Goal: Task Accomplishment & Management: Use online tool/utility

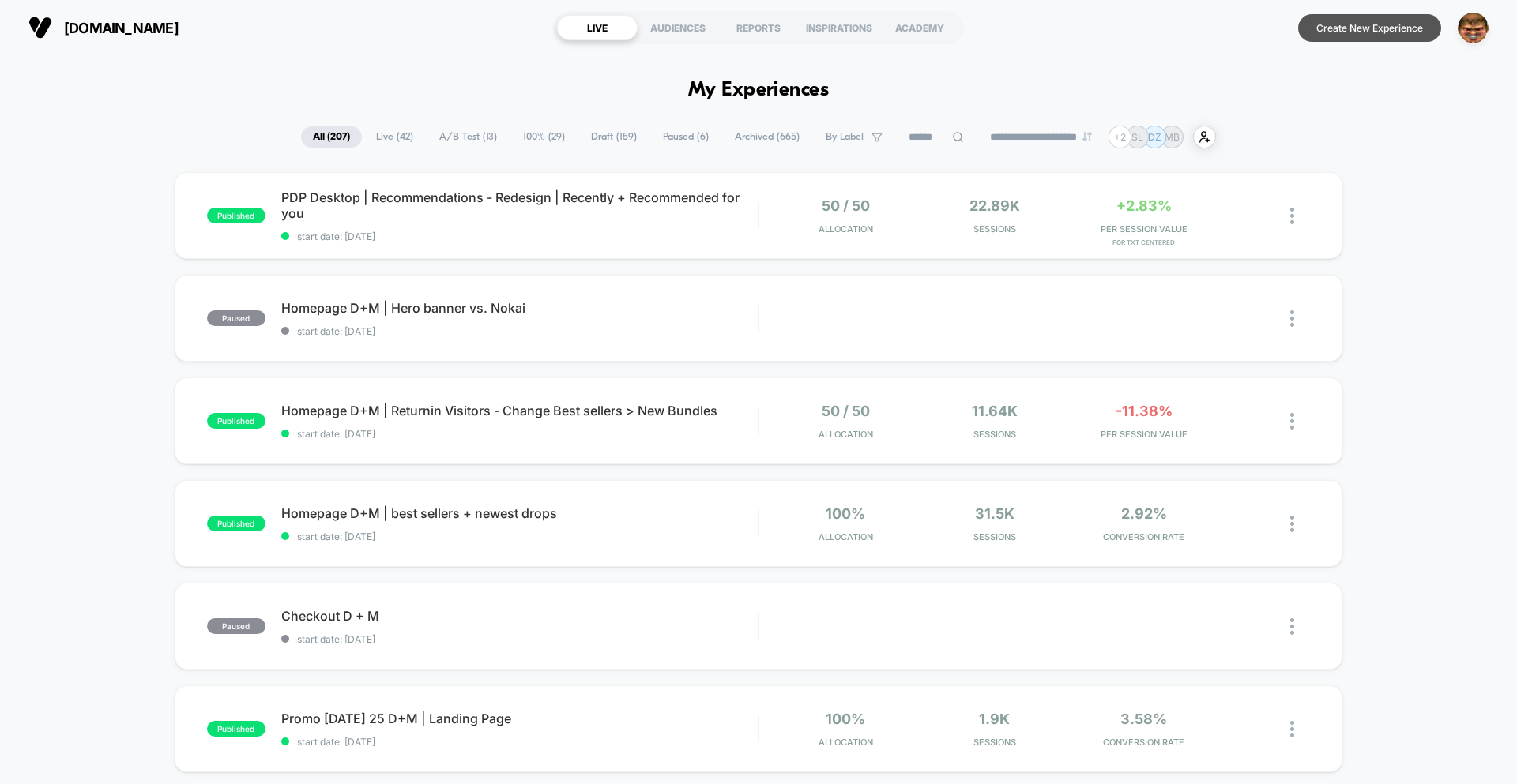
click at [1041, 31] on button "Create New Experience" at bounding box center [1369, 28] width 143 height 28
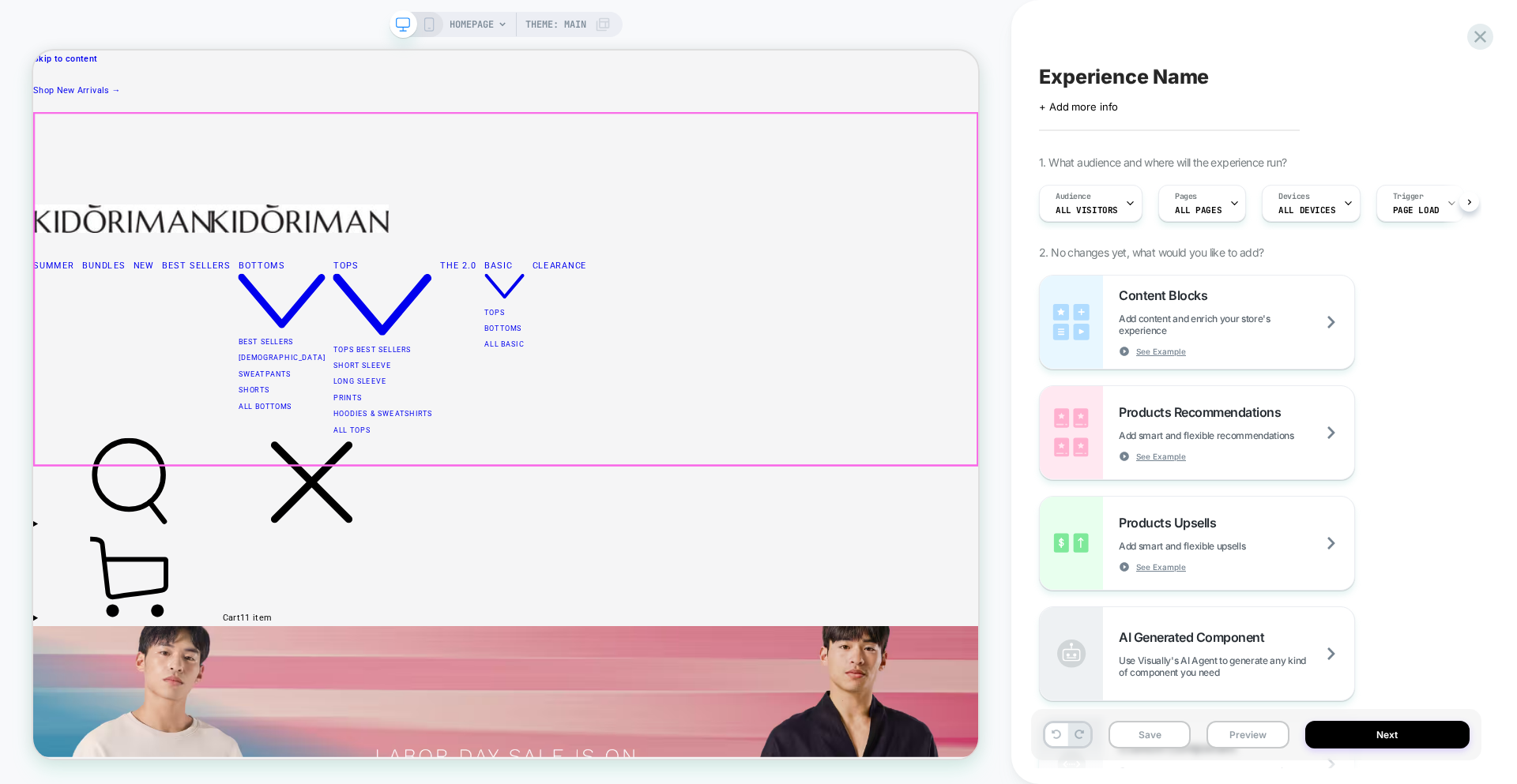
scroll to position [0, 1]
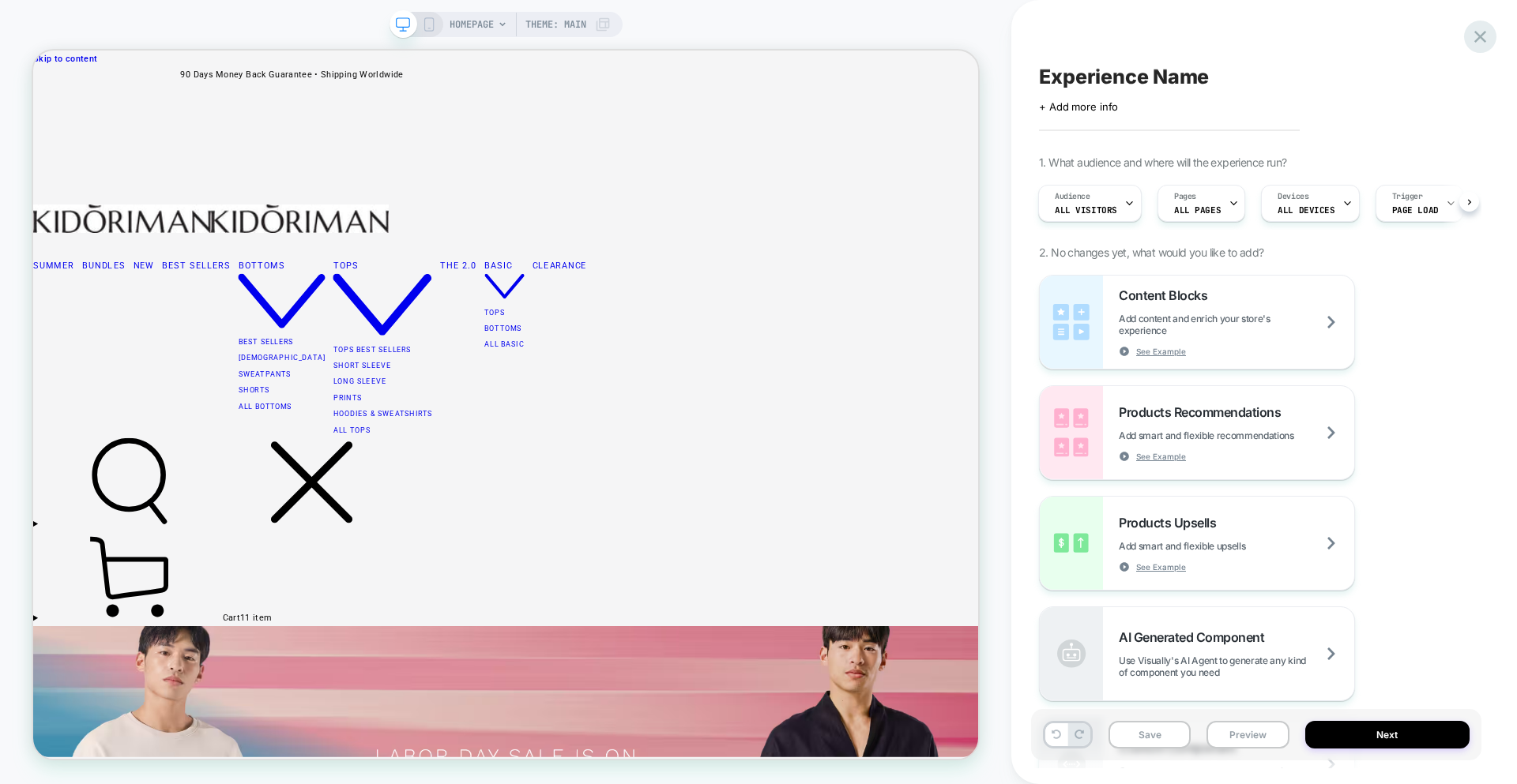
click at [1041, 41] on icon at bounding box center [1480, 36] width 21 height 21
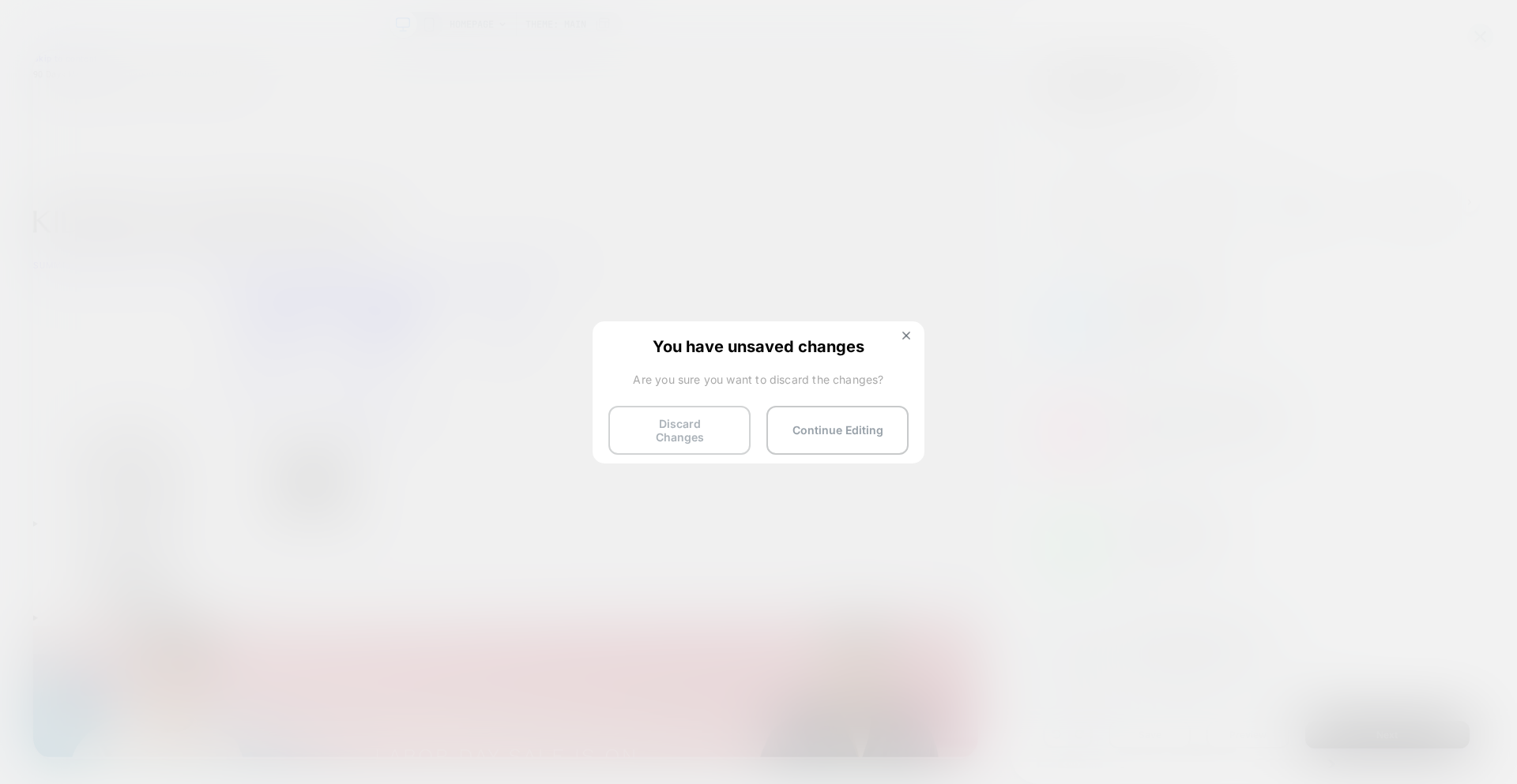
click at [697, 436] on button "Discard Changes" at bounding box center [679, 431] width 143 height 49
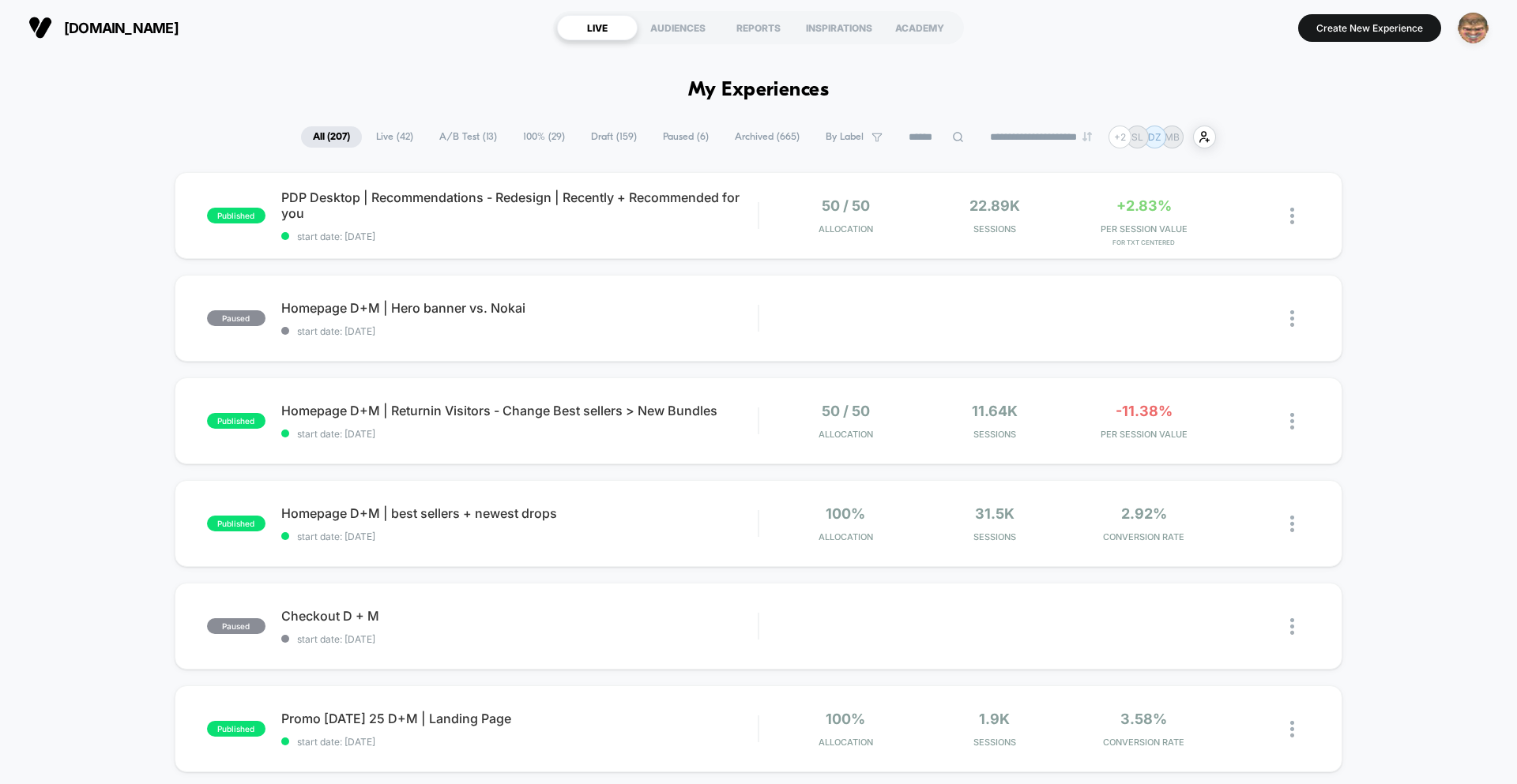
click at [1041, 40] on img "button" at bounding box center [1472, 28] width 31 height 31
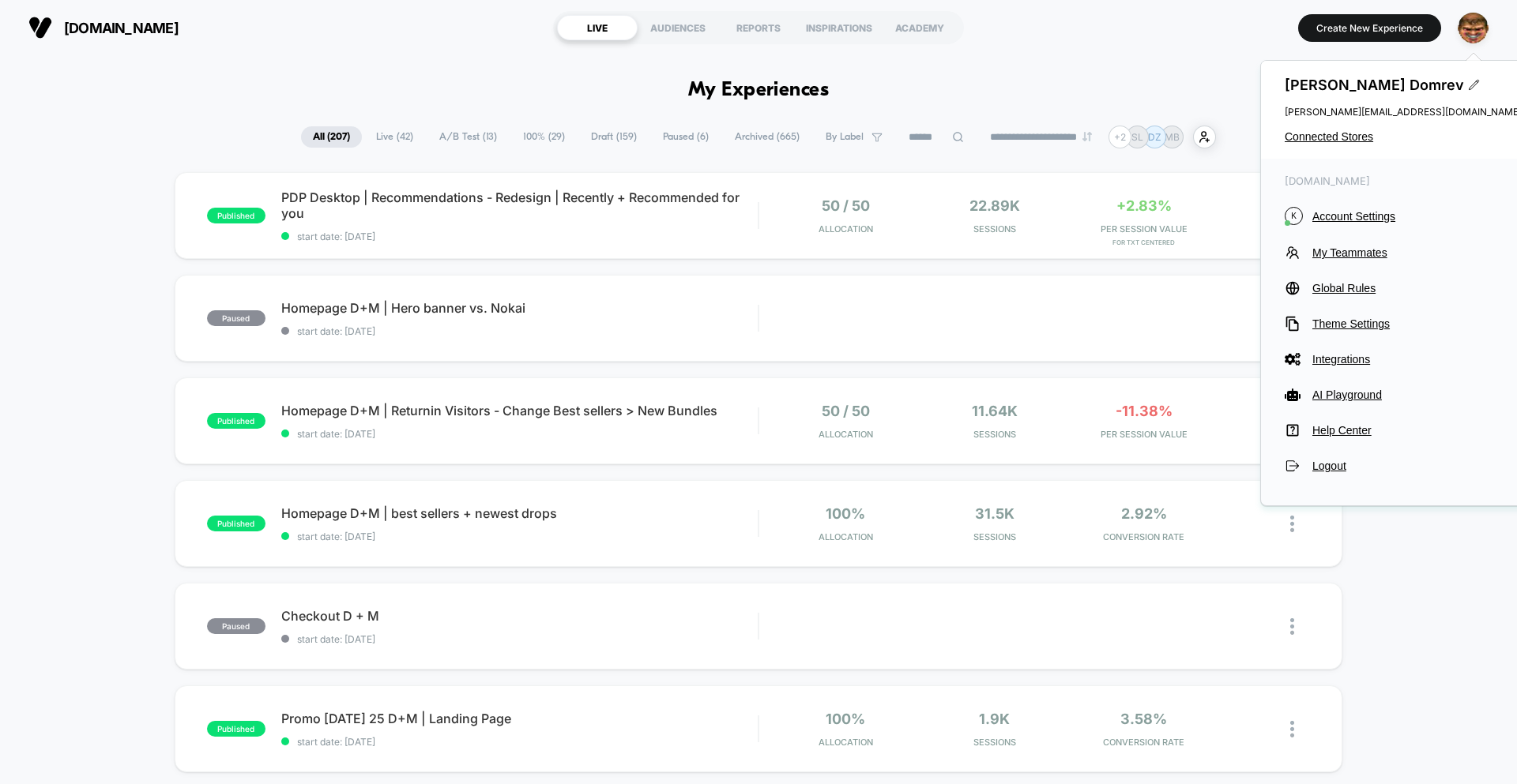
drag, startPoint x: 1342, startPoint y: 215, endPoint x: 1333, endPoint y: 217, distance: 9.2
click at [1041, 215] on span "Account Settings" at bounding box center [1417, 216] width 209 height 13
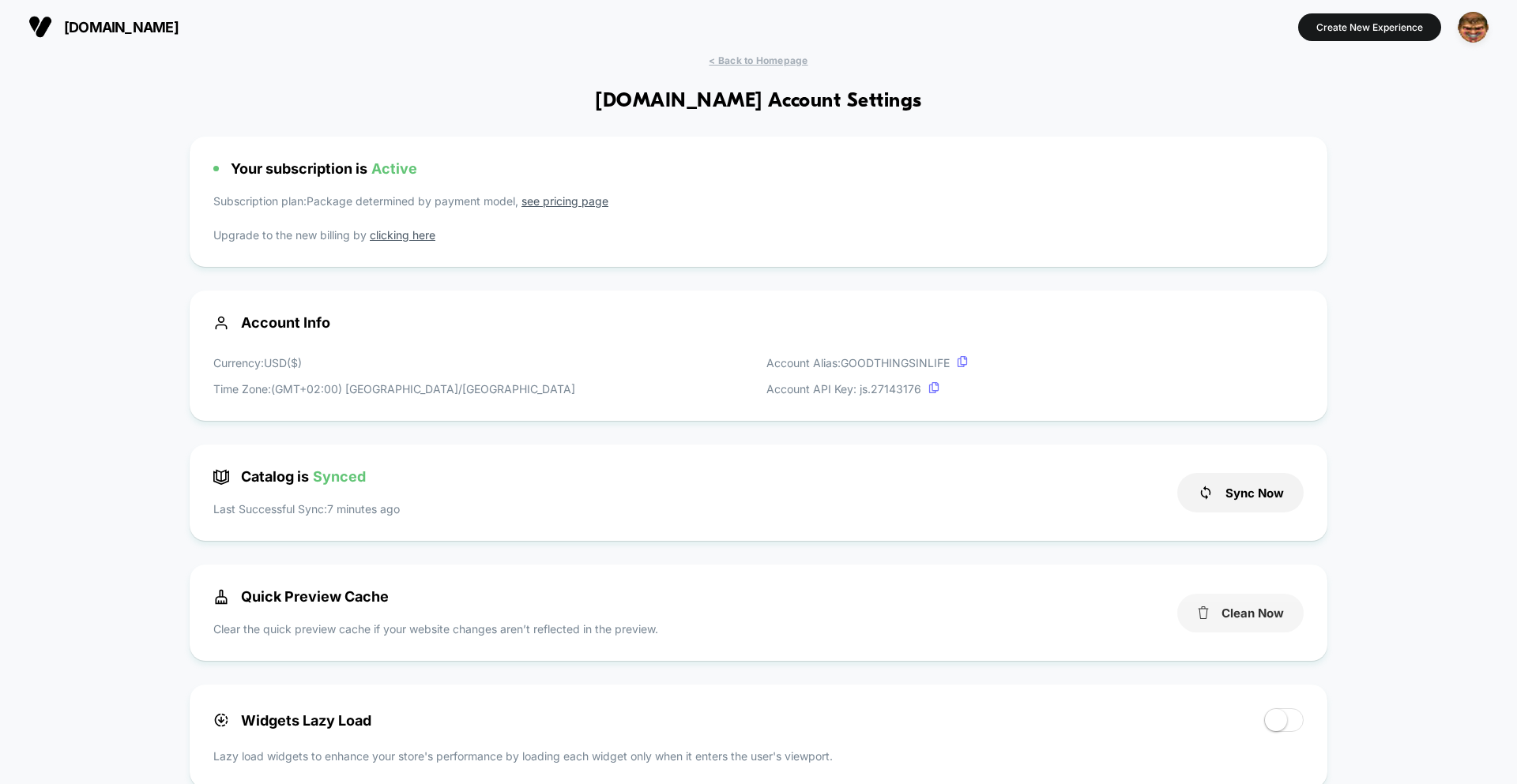
scroll to position [4, 0]
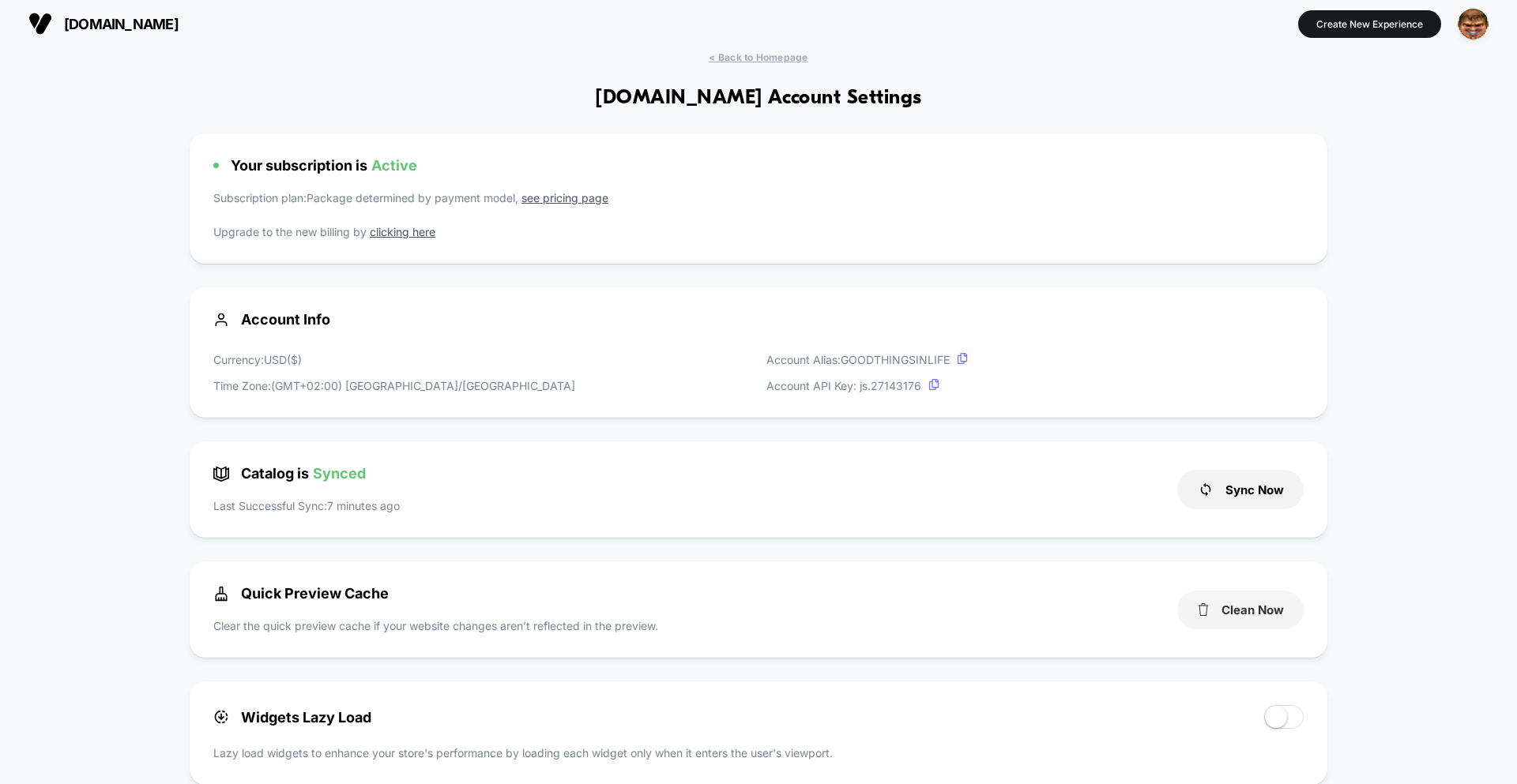
click at [1041, 619] on button "Clean Now" at bounding box center [1240, 610] width 126 height 39
click at [722, 57] on span "< Back to Homepage" at bounding box center [757, 57] width 99 height 12
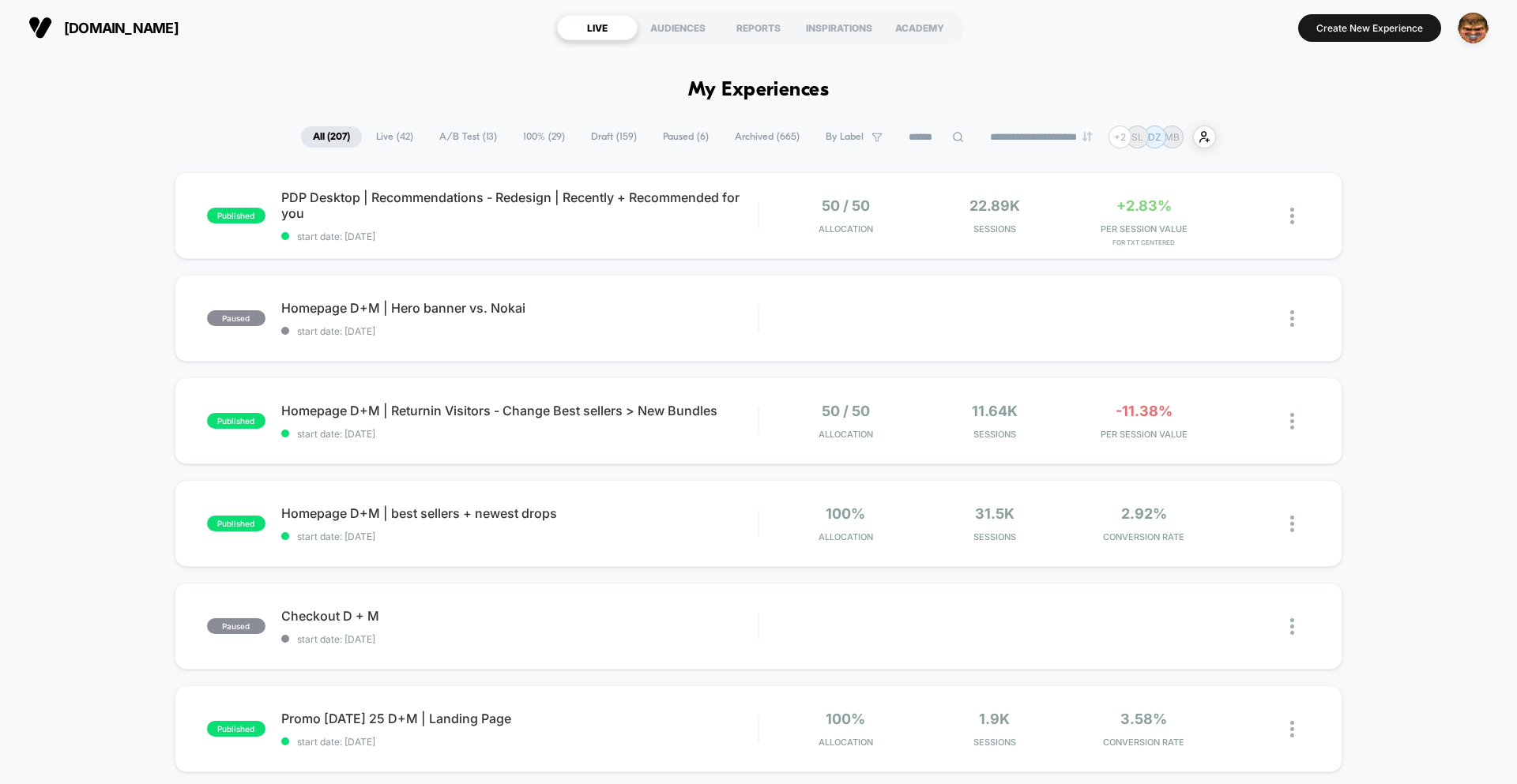
click at [1041, 29] on button "Create New Experience" at bounding box center [1369, 28] width 143 height 28
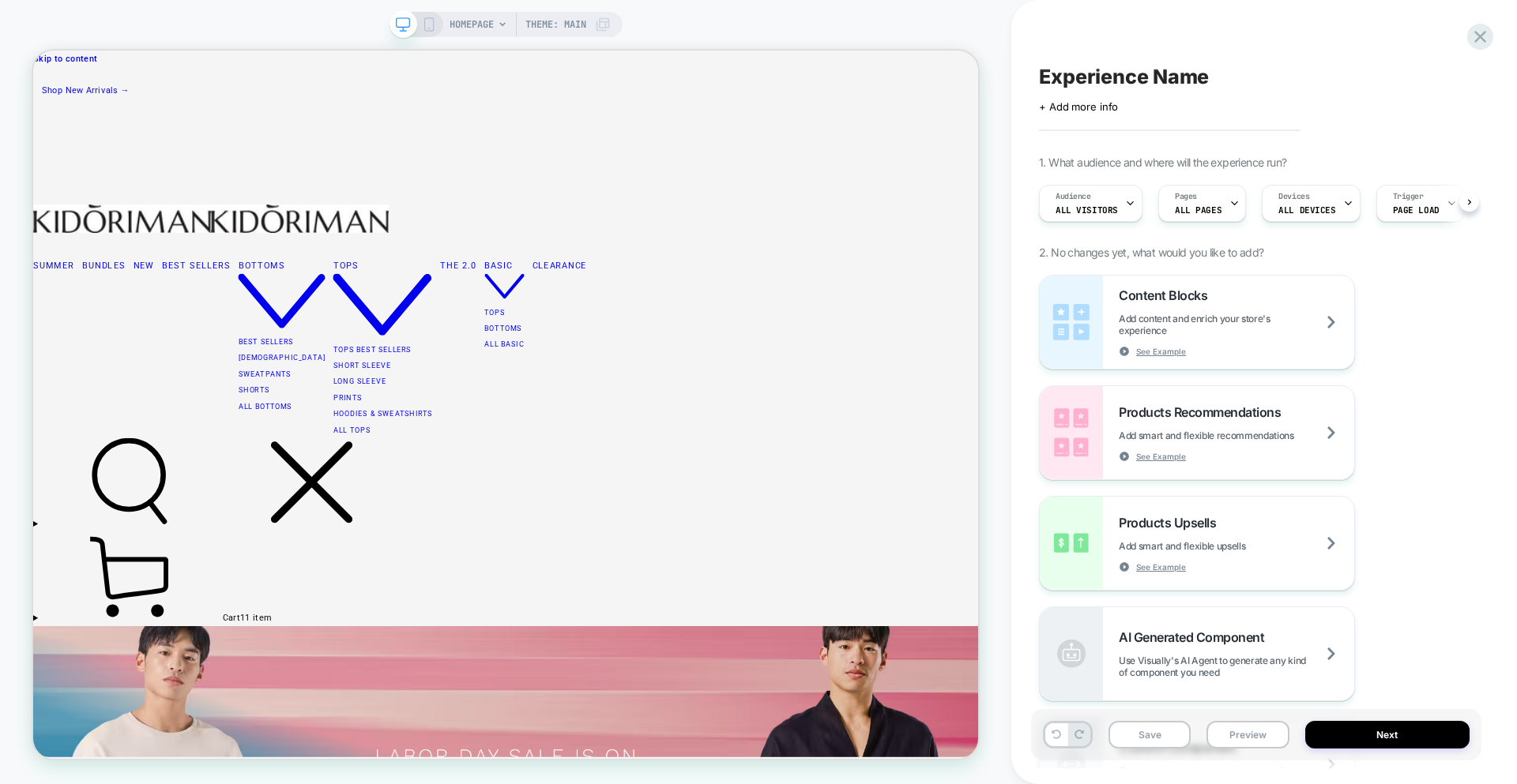
scroll to position [0, 1]
click at [440, 24] on div "HOMEPAGE Theme: MAIN" at bounding box center [506, 24] width 233 height 25
click at [426, 26] on icon at bounding box center [428, 24] width 14 height 14
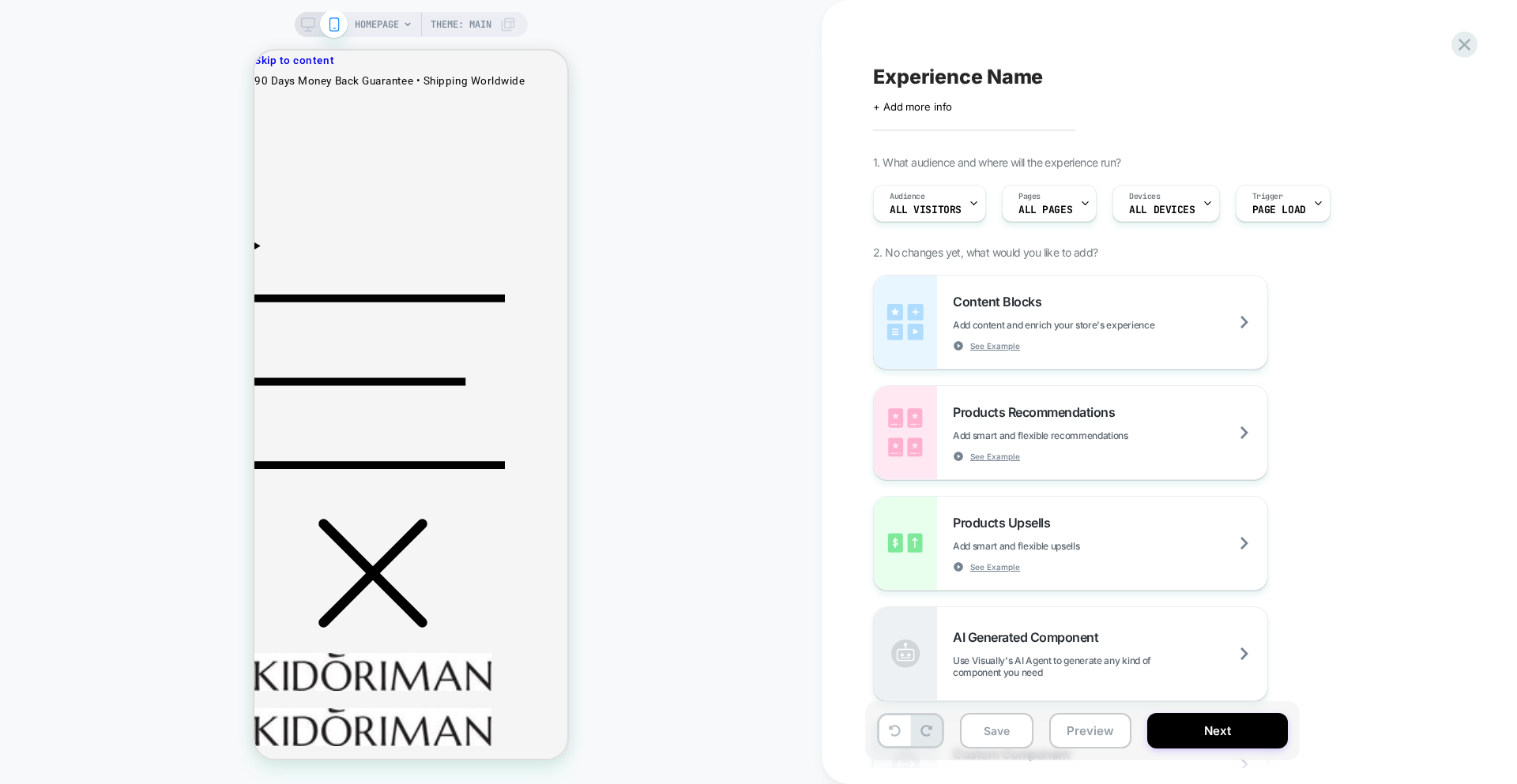
scroll to position [0, 67]
click at [1041, 48] on icon at bounding box center [1464, 44] width 21 height 21
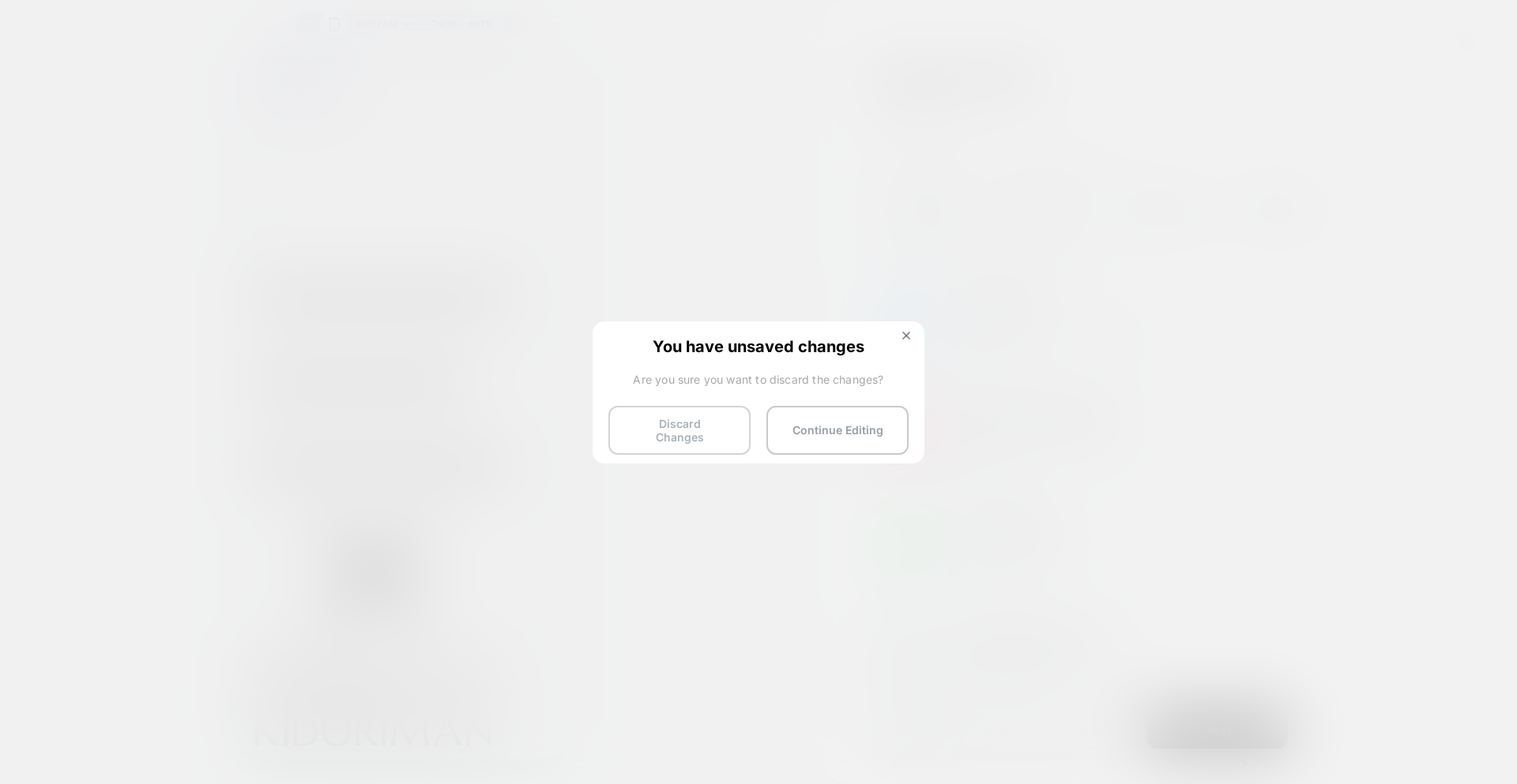
click at [679, 428] on button "Discard Changes" at bounding box center [679, 431] width 143 height 49
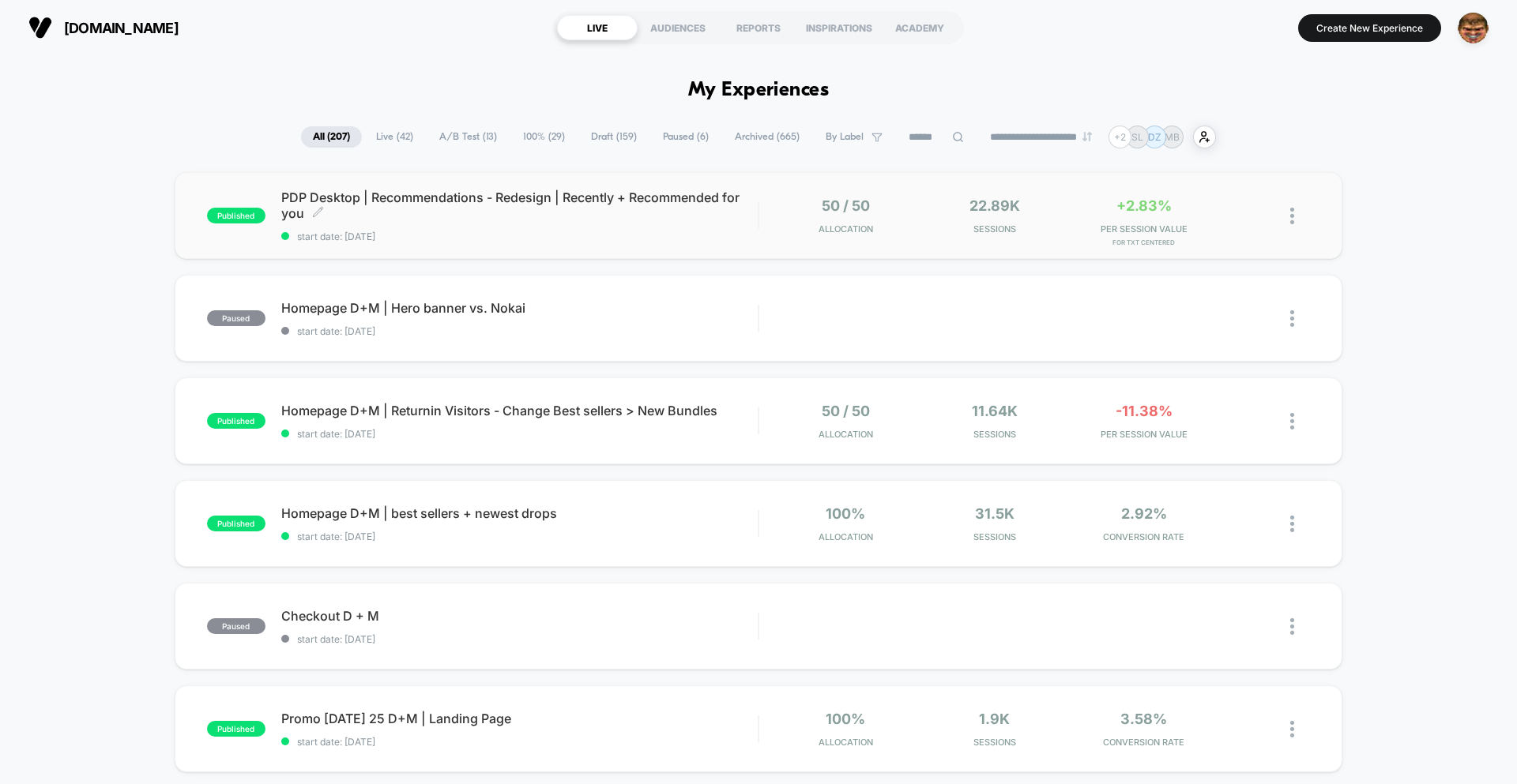
click at [470, 239] on span "start date: [DATE]" at bounding box center [519, 237] width 476 height 12
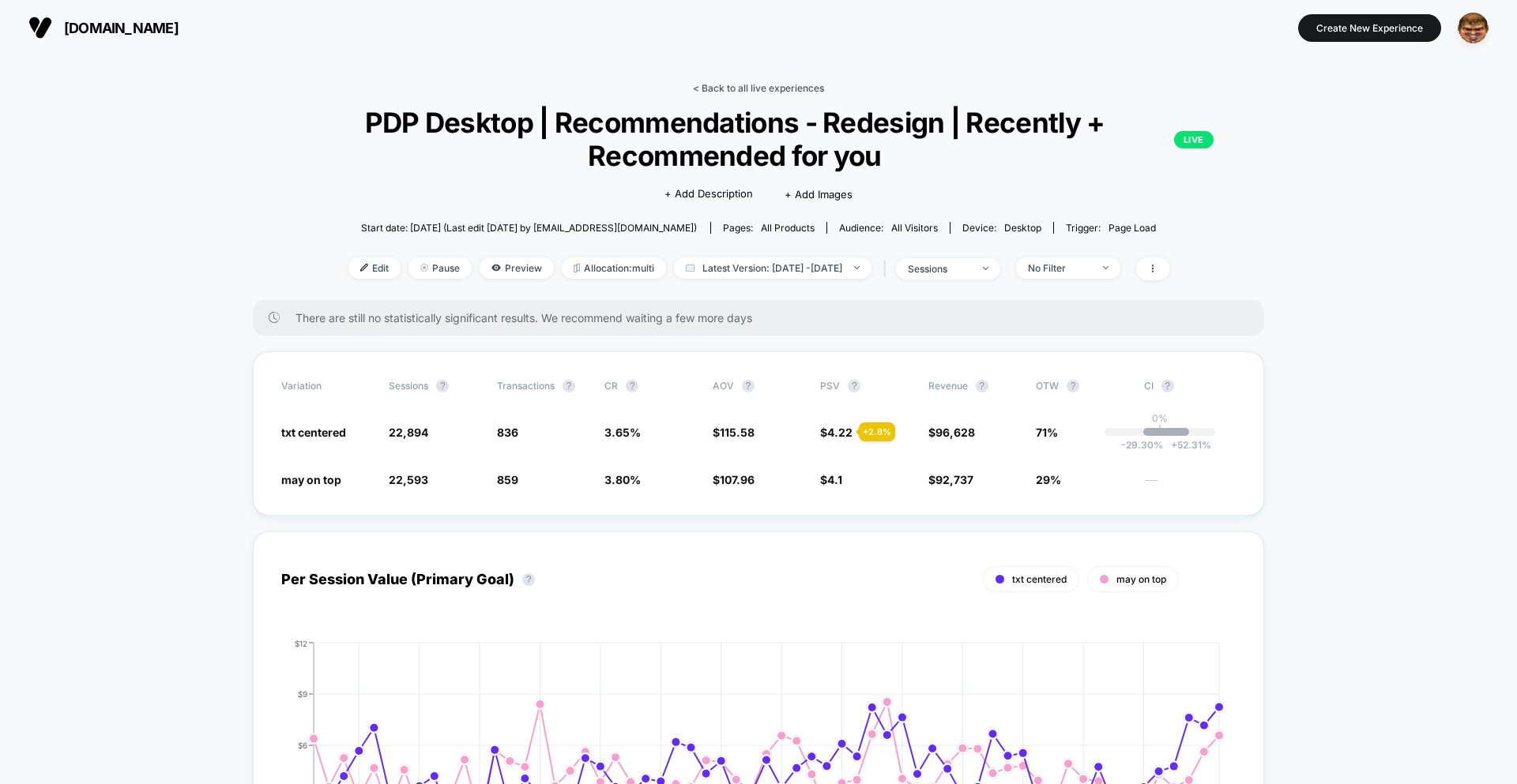
click at [767, 87] on link "< Back to all live experiences" at bounding box center [759, 88] width 132 height 12
